Goal: Check status

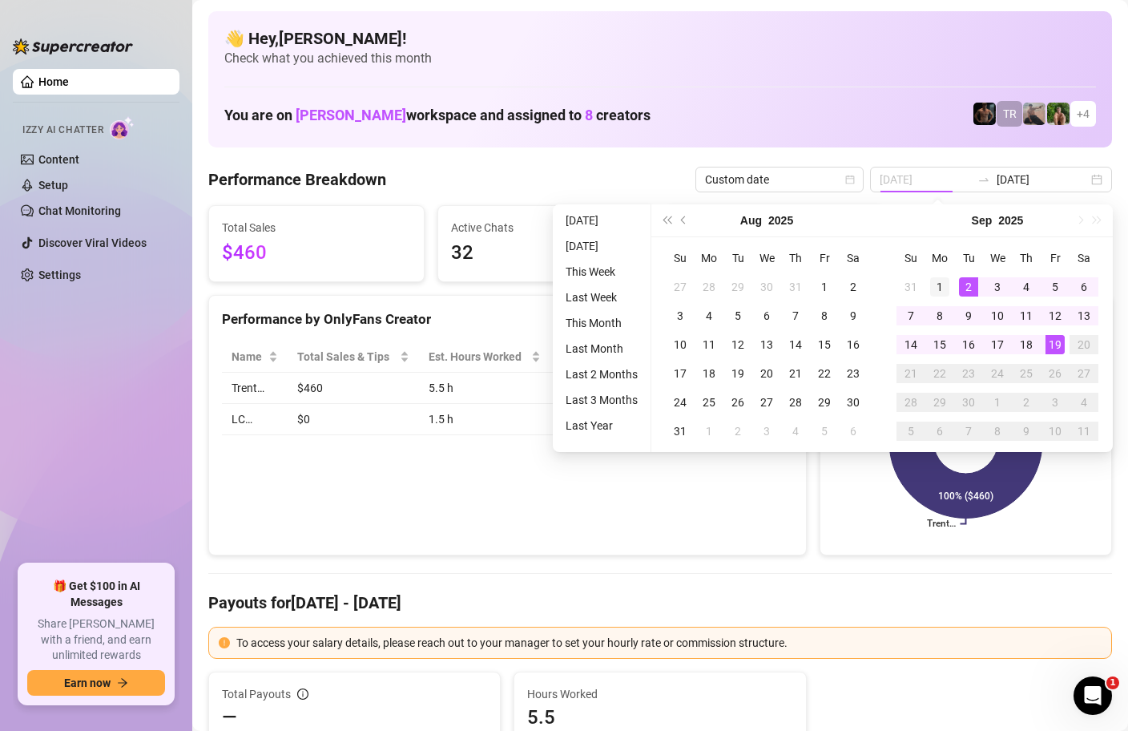
type input "[DATE]"
click at [943, 284] on div "1" at bounding box center [939, 286] width 19 height 19
type input "[DATE]"
click at [1066, 346] on td "19" at bounding box center [1055, 344] width 29 height 29
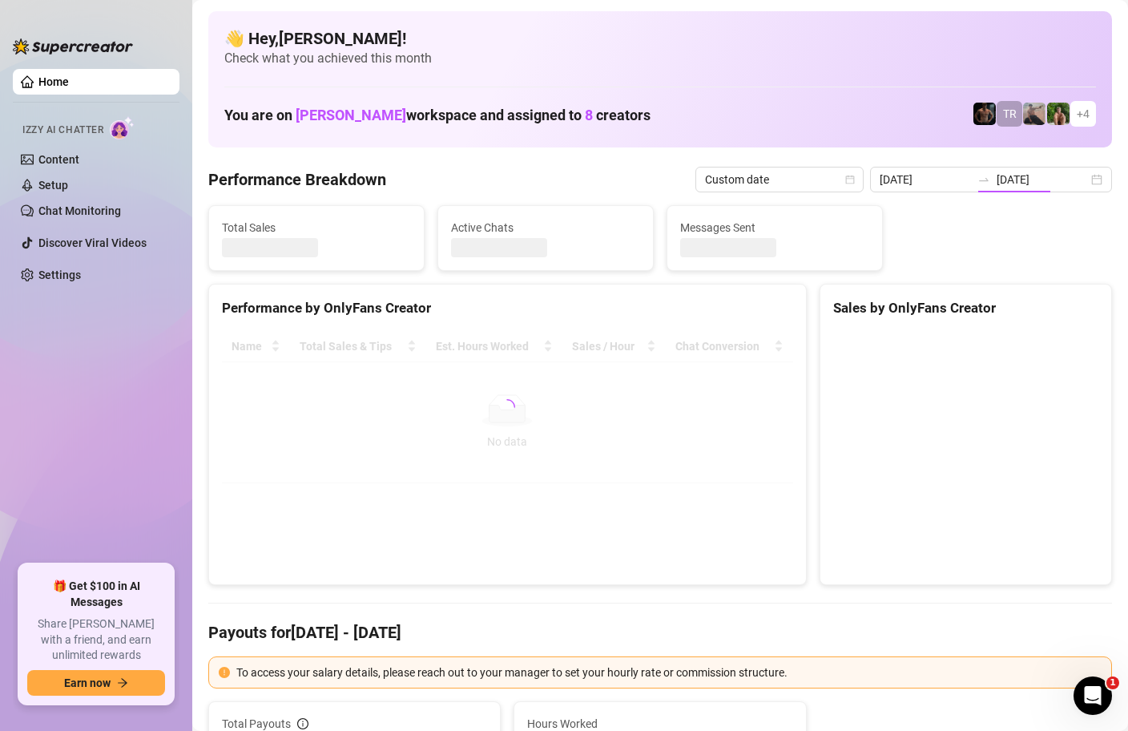
type input "[DATE]"
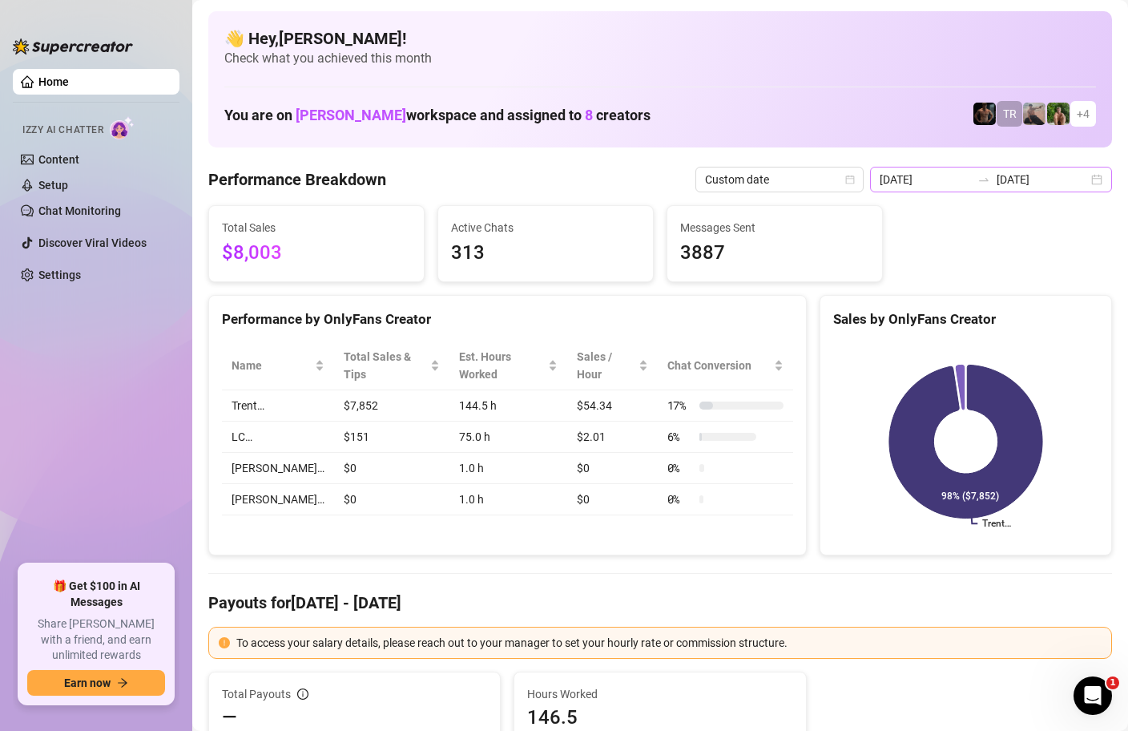
click at [1099, 182] on div "[DATE] [DATE]" at bounding box center [991, 180] width 242 height 26
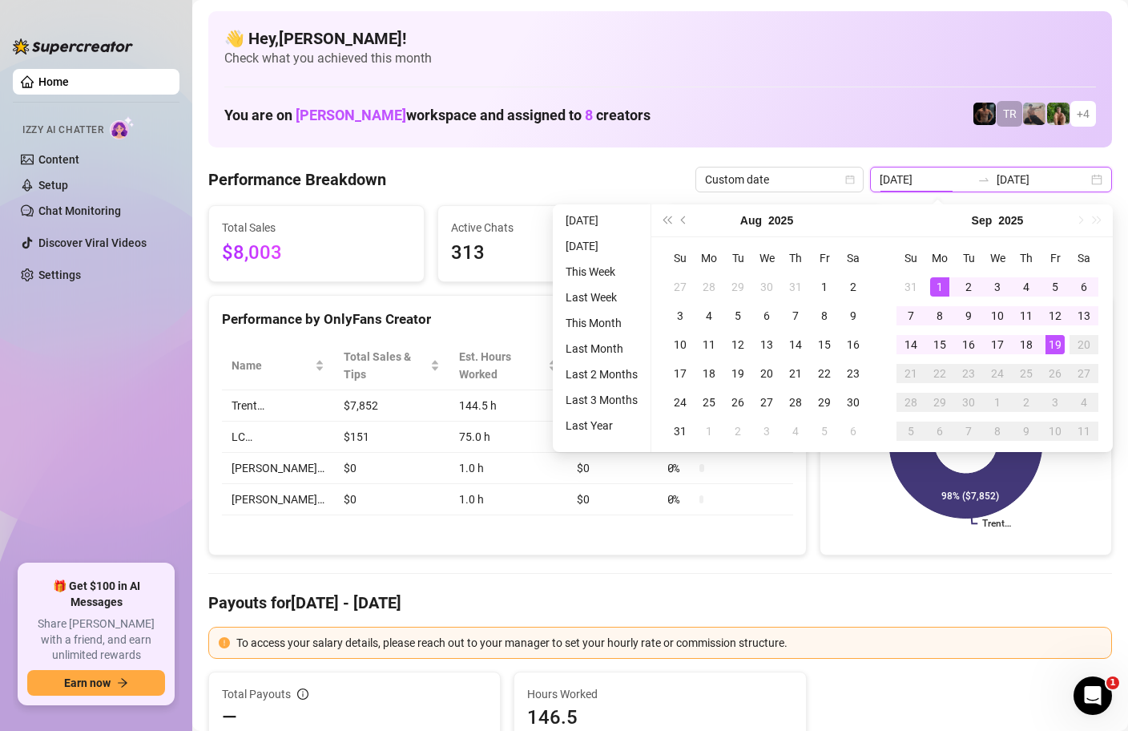
type input "[DATE]"
click at [1058, 343] on div "19" at bounding box center [1055, 344] width 19 height 19
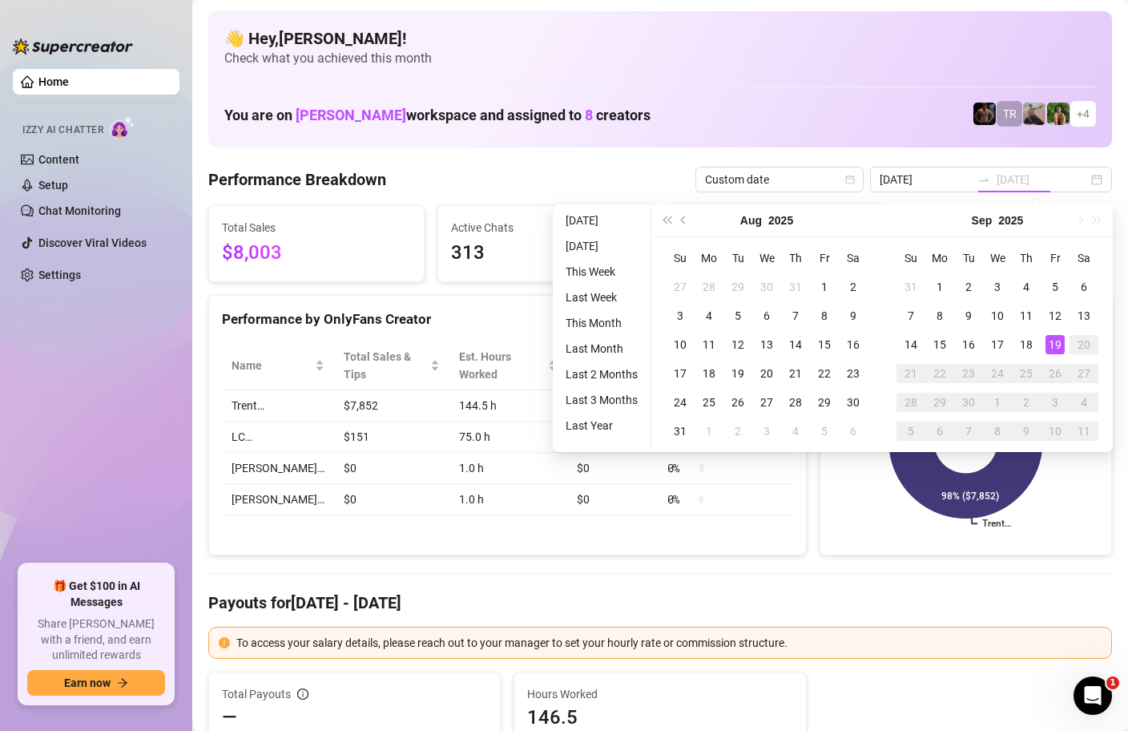
click at [1058, 343] on div "19" at bounding box center [1055, 344] width 19 height 19
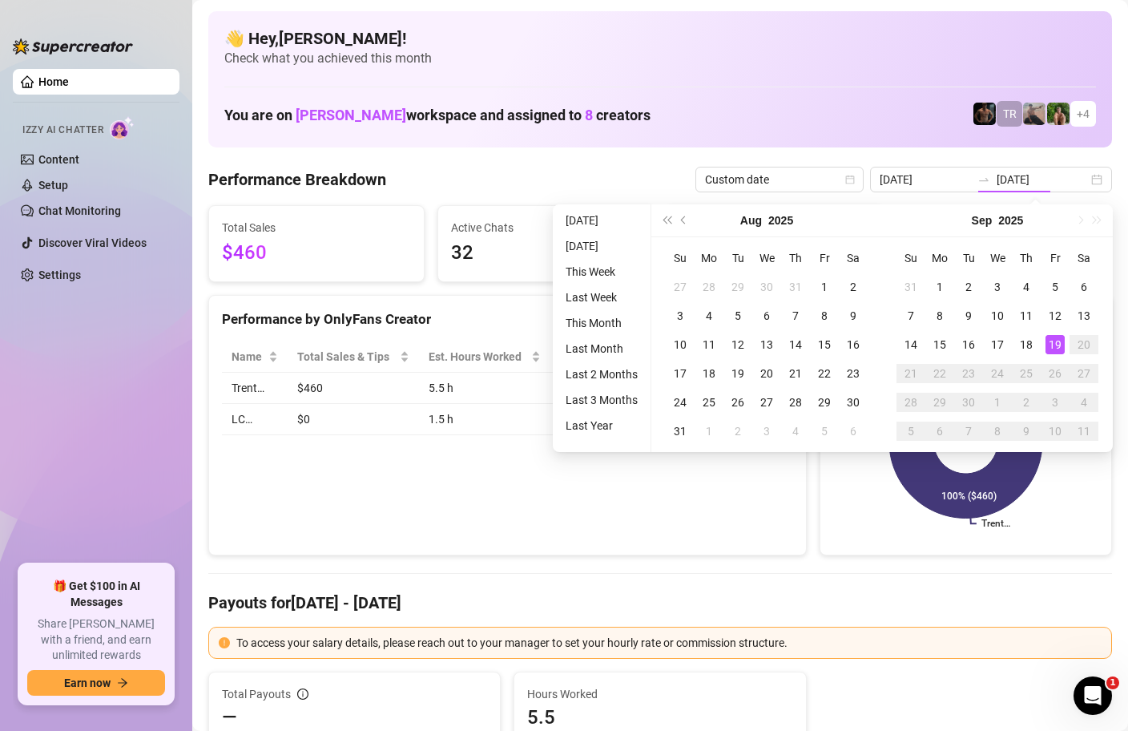
type input "[DATE]"
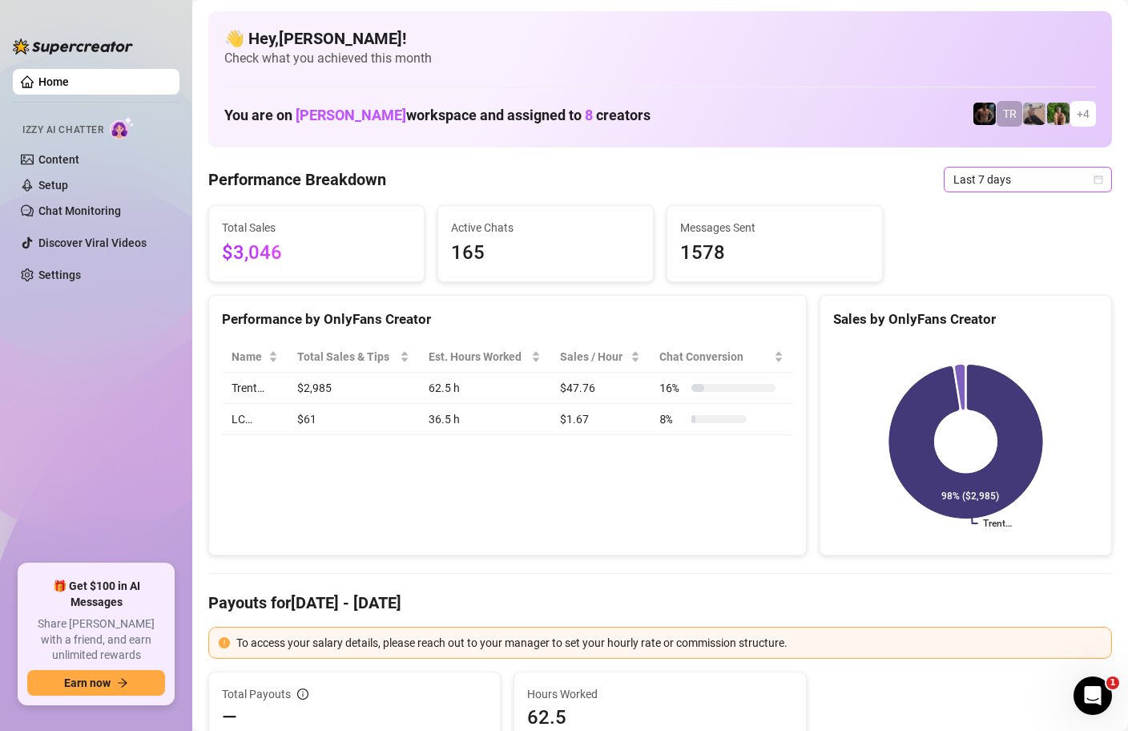
click at [1104, 182] on div "Last 7 days" at bounding box center [1028, 180] width 168 height 26
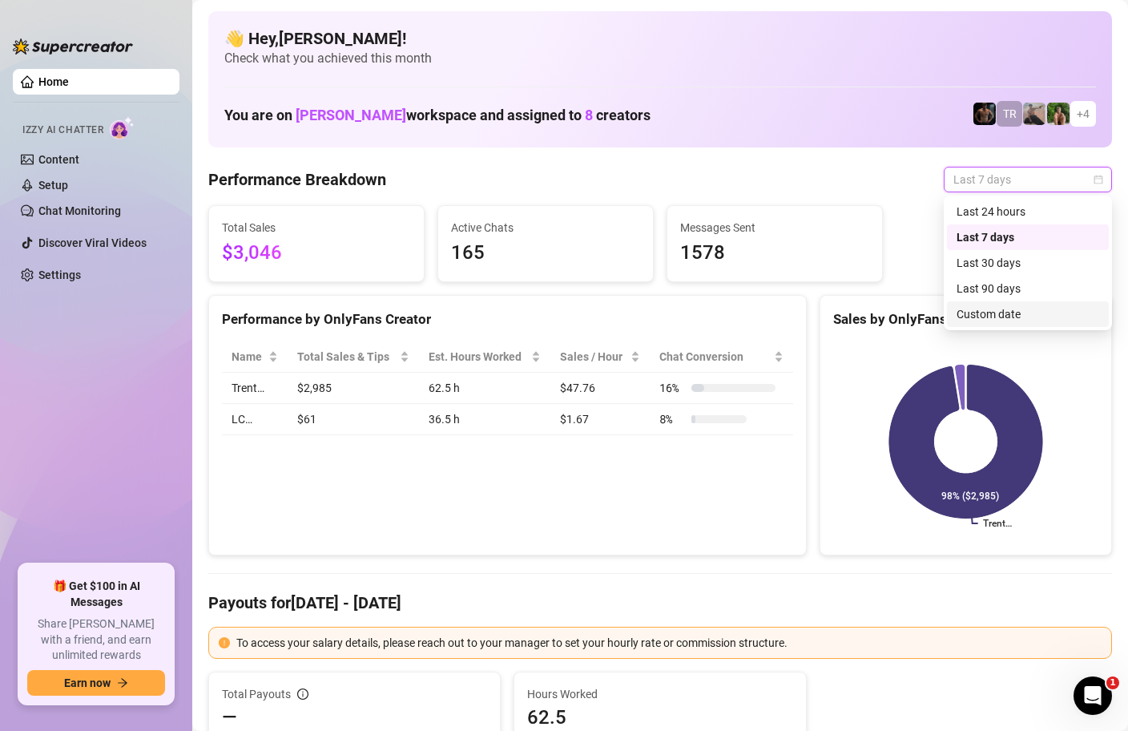
click at [1005, 315] on div "Custom date" at bounding box center [1028, 314] width 143 height 18
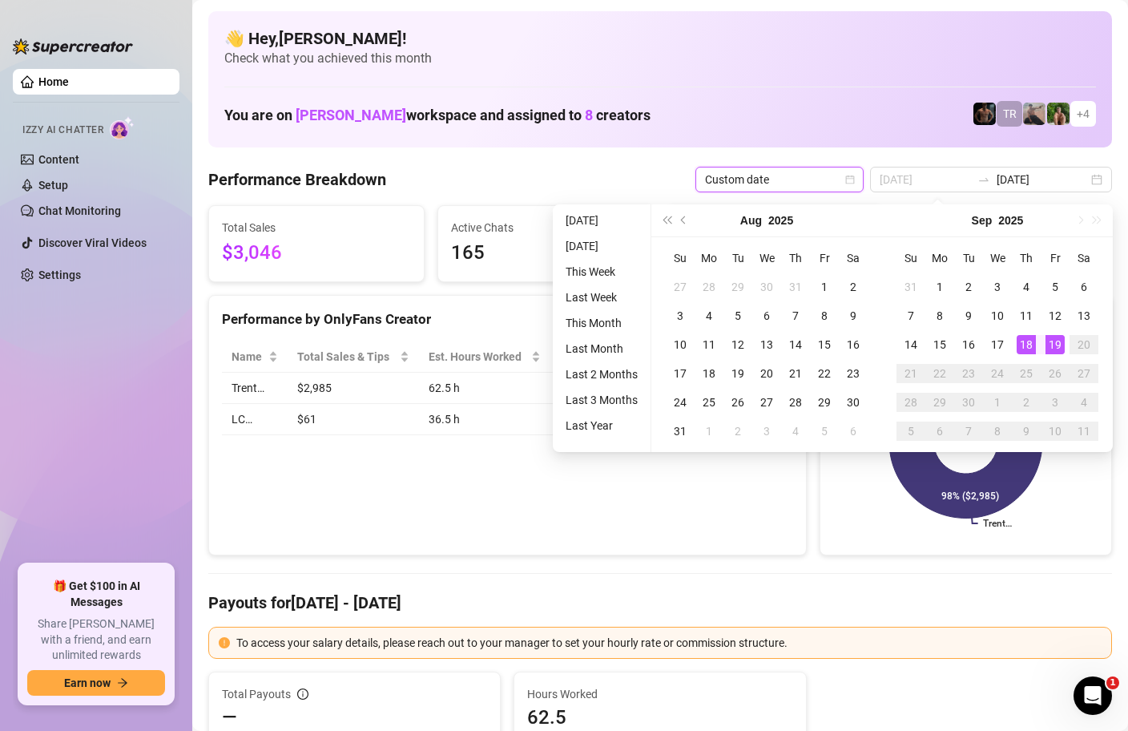
type input "[DATE]"
click at [1060, 346] on div "19" at bounding box center [1055, 344] width 19 height 19
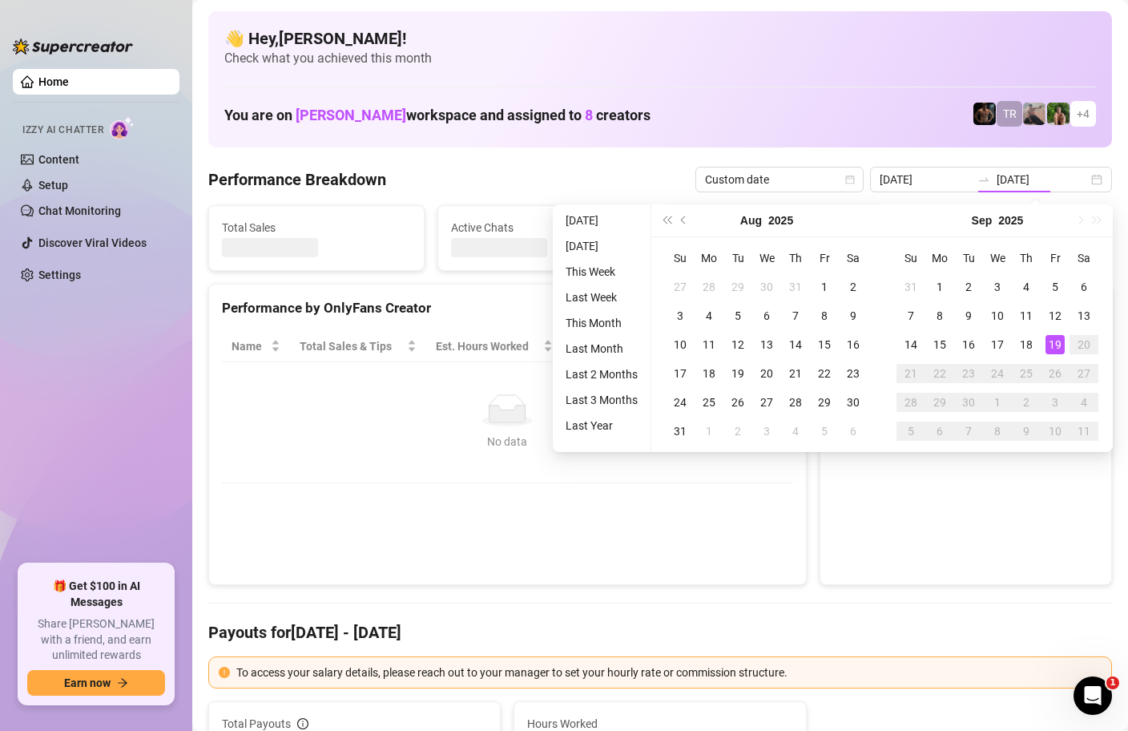
type input "[DATE]"
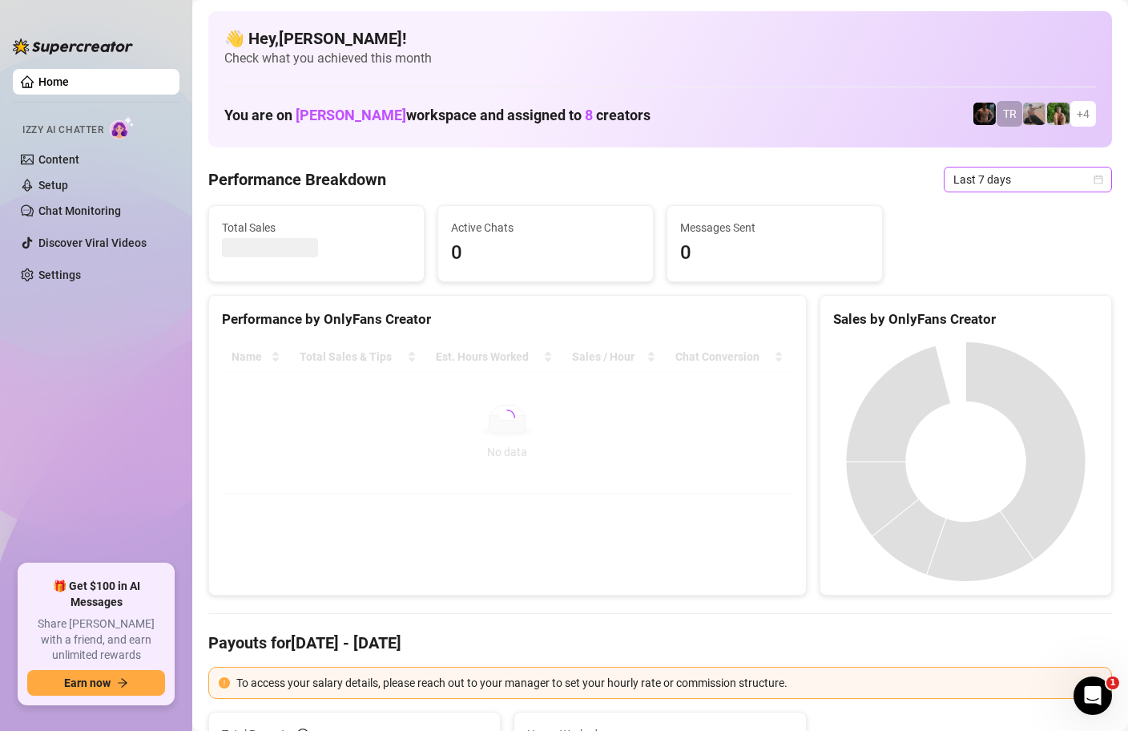
click at [1096, 179] on icon "calendar" at bounding box center [1099, 180] width 10 height 10
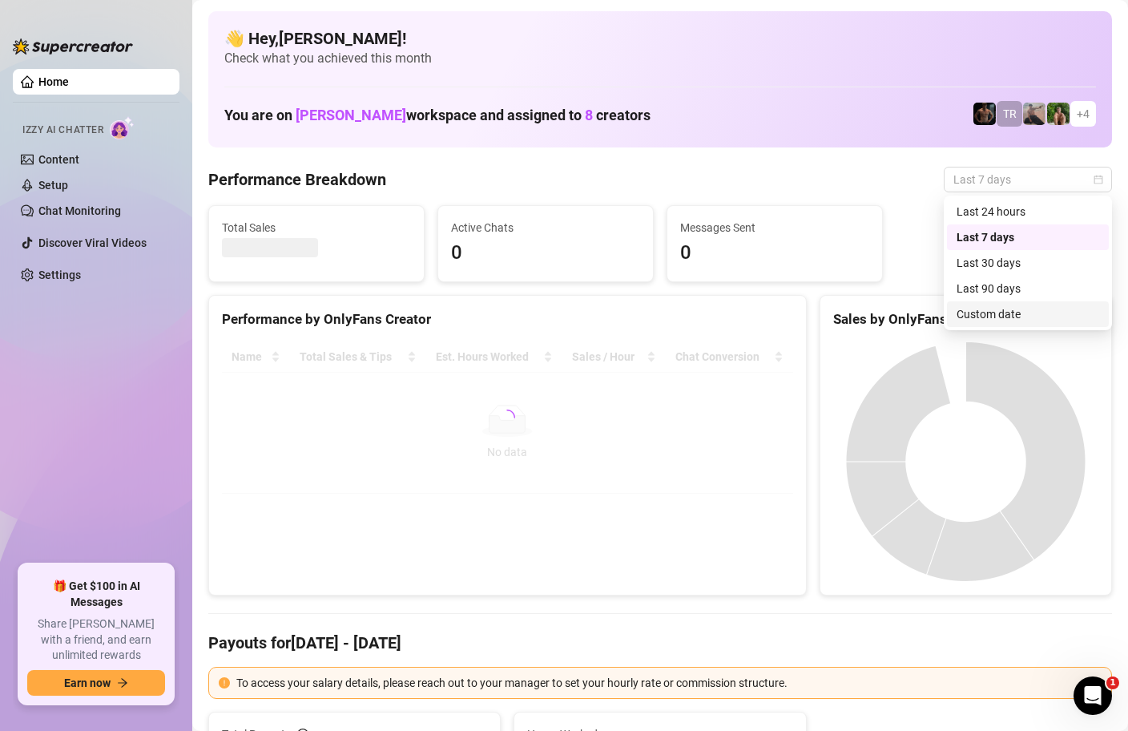
click at [990, 323] on div "Custom date" at bounding box center [1028, 314] width 162 height 26
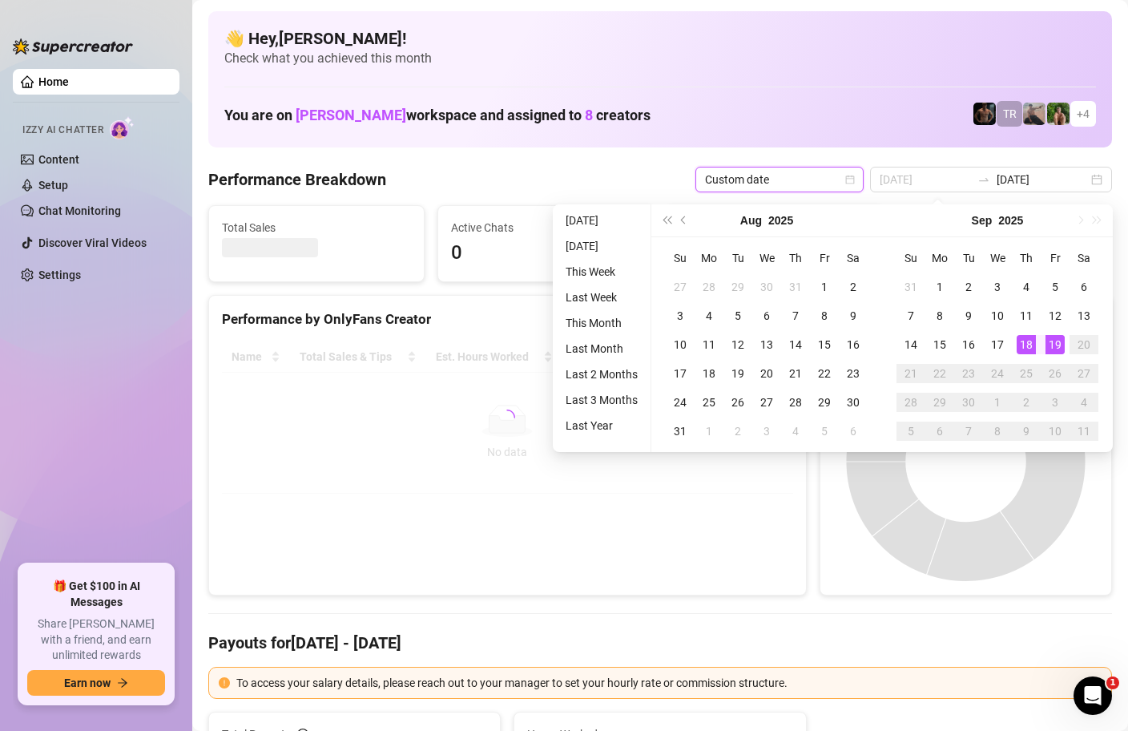
type input "[DATE]"
click at [1053, 343] on div "19" at bounding box center [1055, 344] width 19 height 19
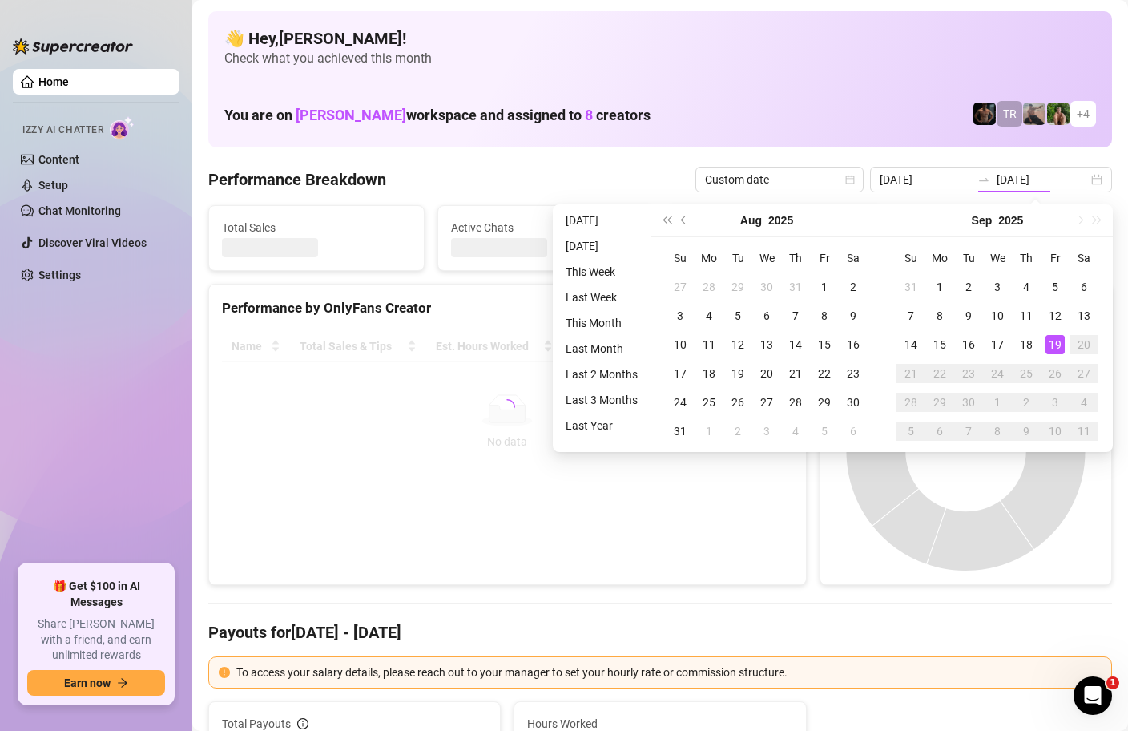
type input "[DATE]"
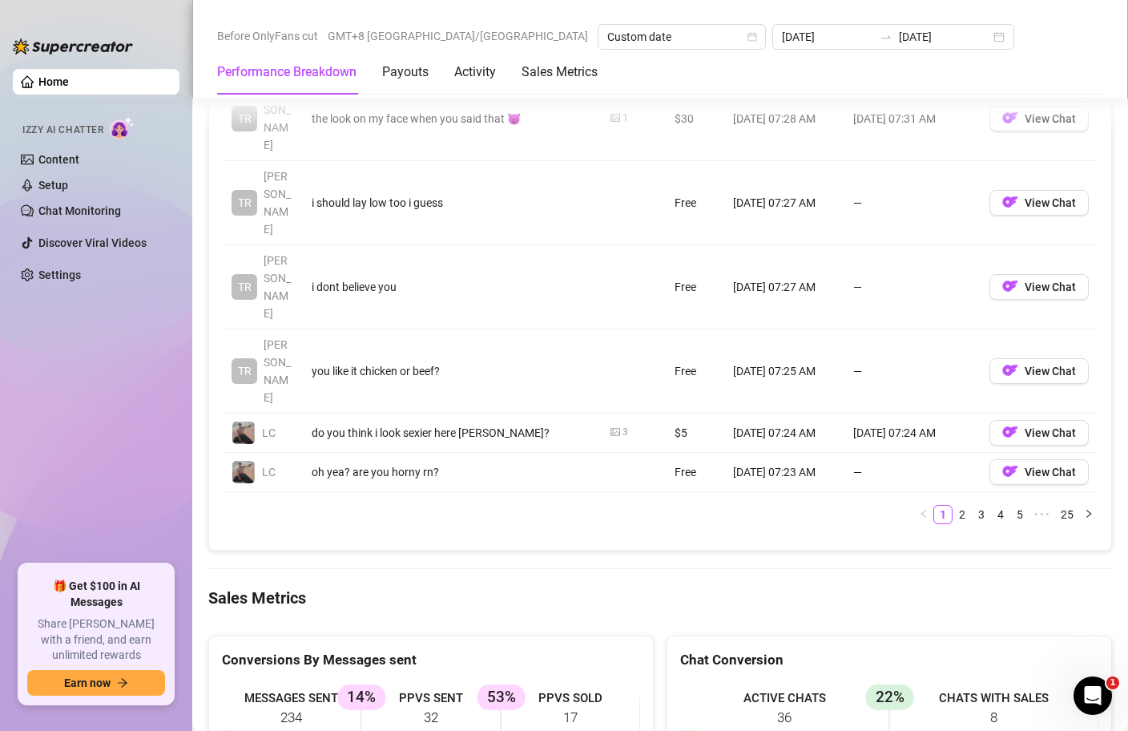
scroll to position [2047, 0]
